Goal: Check status

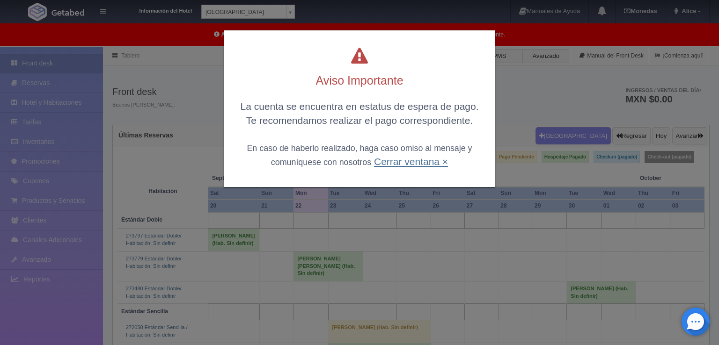
click at [429, 161] on link "Cerrar ventana ×" at bounding box center [411, 161] width 74 height 11
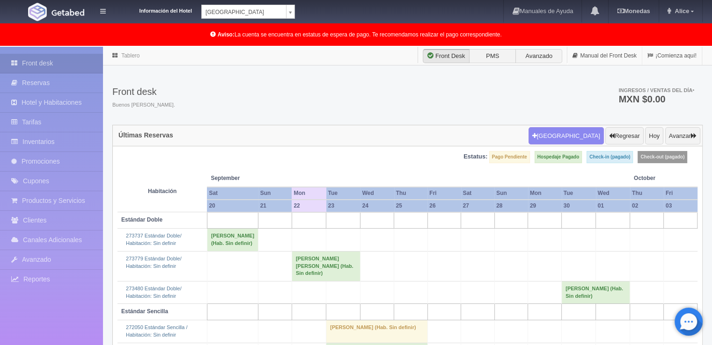
click at [618, 242] on td at bounding box center [613, 240] width 34 height 22
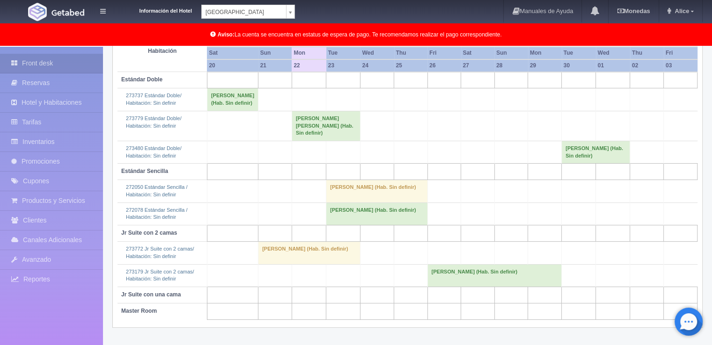
scroll to position [156, 0]
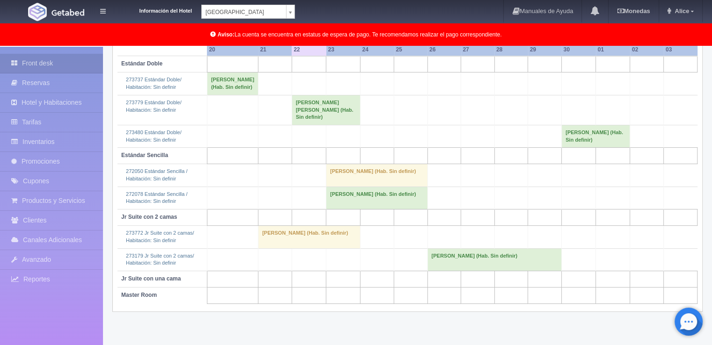
click at [274, 249] on td "[PERSON_NAME] (Hab. Sin definir)" at bounding box center [309, 237] width 102 height 22
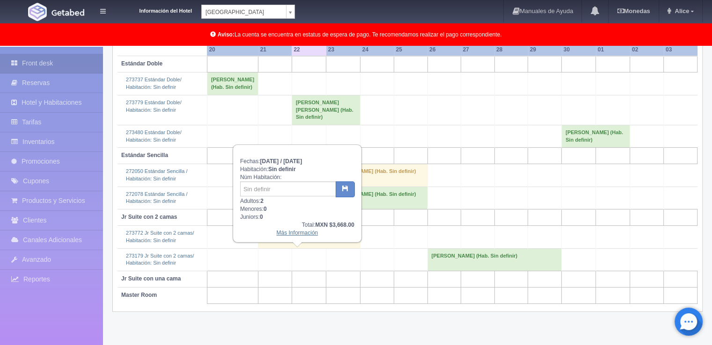
click at [287, 235] on link "Más Información" at bounding box center [297, 233] width 42 height 7
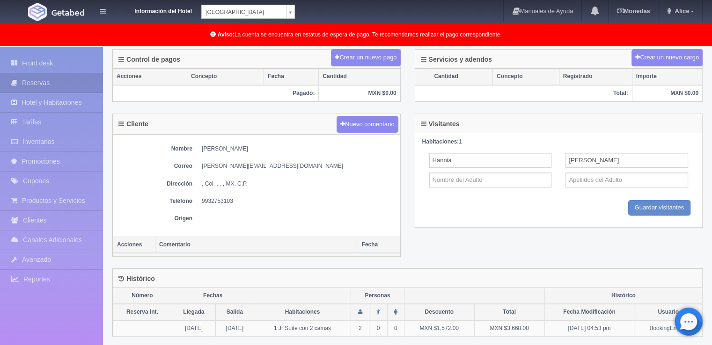
scroll to position [286, 0]
click at [273, 344] on div "Histórico Número Fechas Personas Histórico Reserva Int. Llegada Salida Habitaci…" at bounding box center [407, 308] width 604 height 80
